Goal: Task Accomplishment & Management: Manage account settings

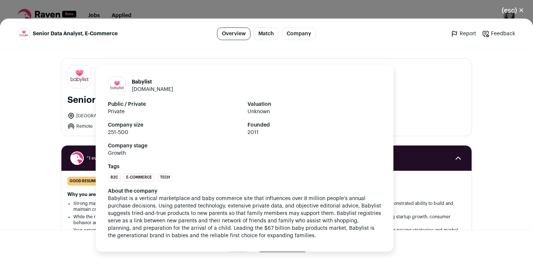
click at [80, 76] on img "Close modal via background" at bounding box center [79, 76] width 23 height 19
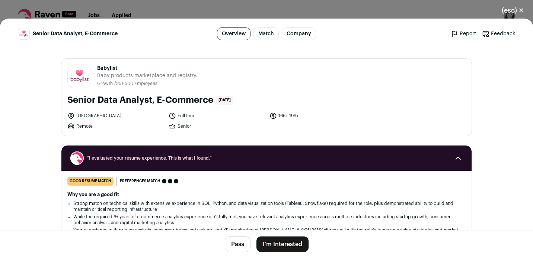
click at [306, 32] on link "Company" at bounding box center [299, 34] width 34 height 13
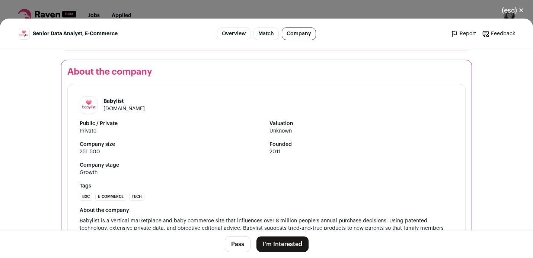
scroll to position [1048, 0]
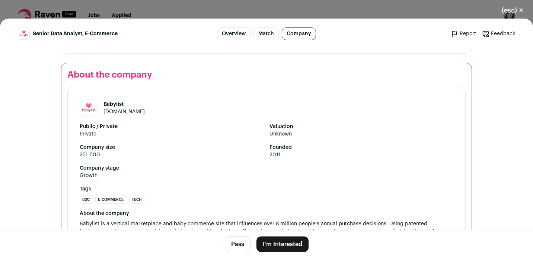
click at [87, 108] on img "Close modal via background" at bounding box center [88, 108] width 17 height 15
click at [85, 75] on h2 "About the company" at bounding box center [266, 75] width 398 height 12
click at [269, 35] on link "Match" at bounding box center [265, 34] width 25 height 13
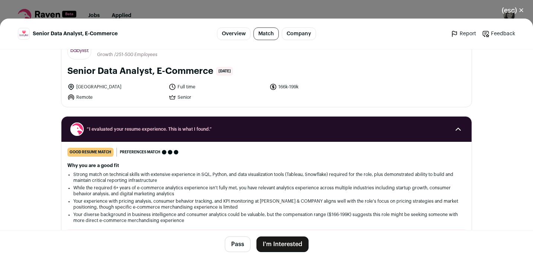
scroll to position [17, 0]
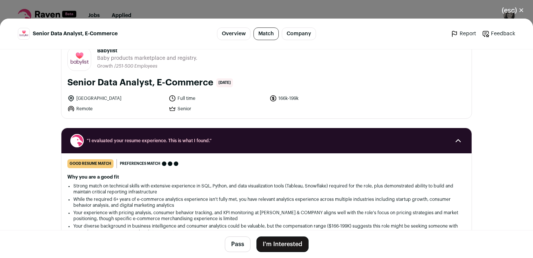
click at [522, 9] on button "(esc) ✕" at bounding box center [512, 10] width 40 height 16
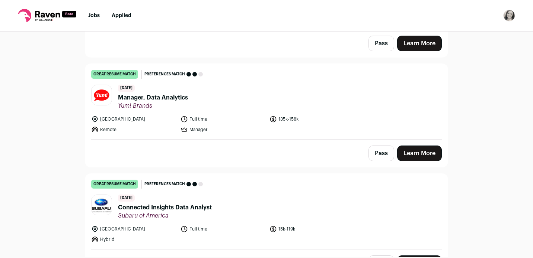
scroll to position [1146, 0]
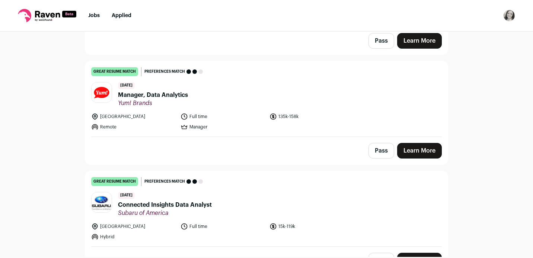
click at [248, 90] on header "[DATE] Manager, Data Analytics Yum! Brands" at bounding box center [266, 94] width 350 height 25
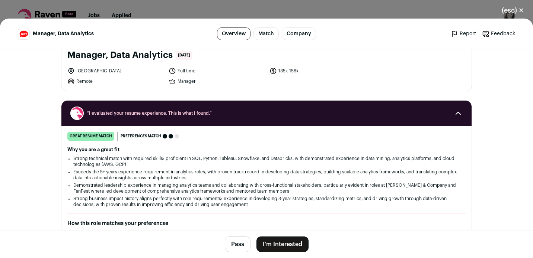
scroll to position [46, 0]
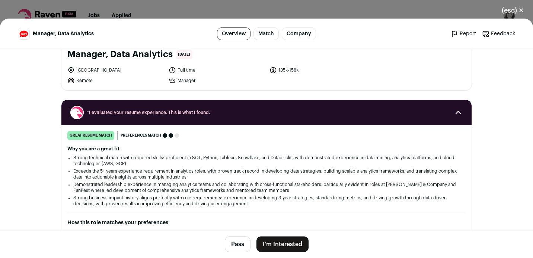
click at [290, 242] on button "I'm Interested" at bounding box center [282, 245] width 52 height 16
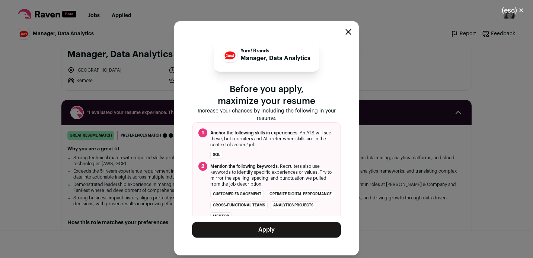
scroll to position [12, 0]
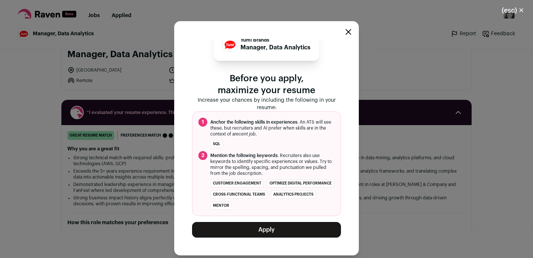
click at [307, 234] on button "Apply" at bounding box center [266, 230] width 149 height 16
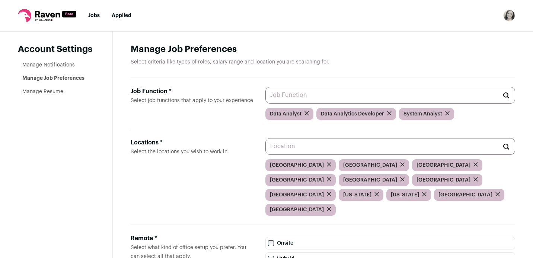
click at [317, 96] on input "Job Function * Select job functions that apply to your experience" at bounding box center [390, 95] width 250 height 17
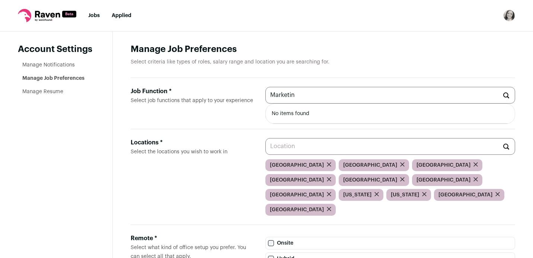
type input "Marketing"
drag, startPoint x: 304, startPoint y: 95, endPoint x: 216, endPoint y: 77, distance: 89.9
click at [216, 77] on main "Manage Job Preferences Select criteria like types of roles, salary range and lo…" at bounding box center [323, 229] width 420 height 395
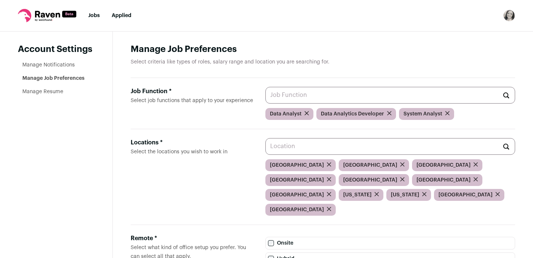
click at [60, 65] on link "Manage Notifications" at bounding box center [48, 64] width 52 height 5
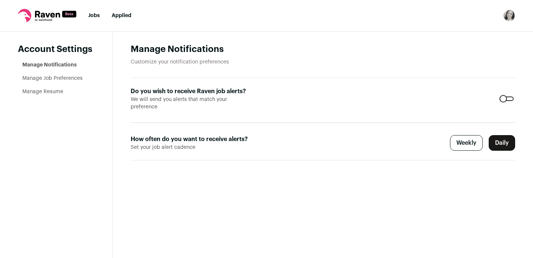
click at [71, 79] on link "Manage Job Preferences" at bounding box center [52, 78] width 60 height 5
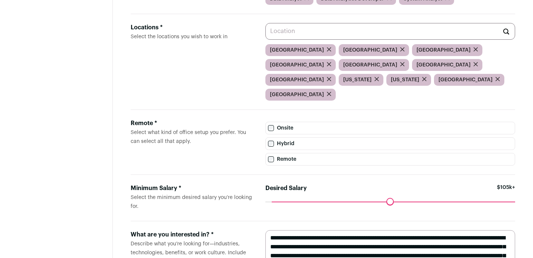
scroll to position [116, 0]
